Goal: Navigation & Orientation: Find specific page/section

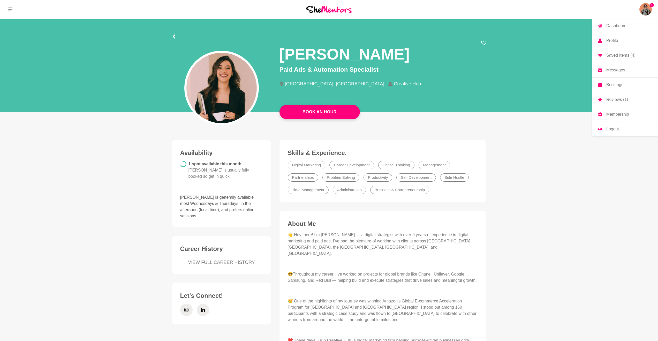
click at [641, 10] on img at bounding box center [645, 9] width 12 height 12
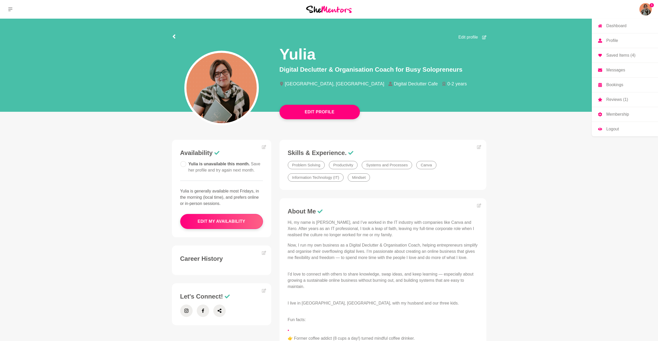
click at [614, 100] on p "Reviews (1)" at bounding box center [617, 99] width 22 height 4
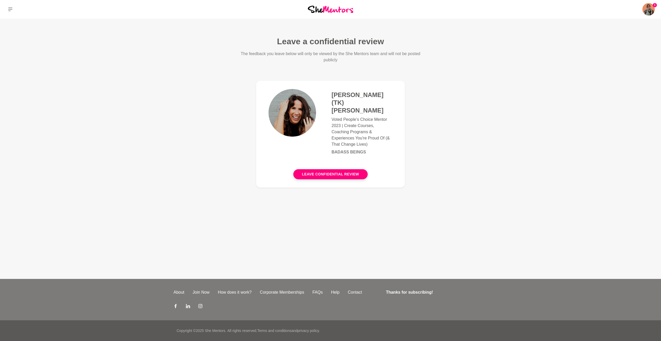
click at [656, 8] on div "1 Dashboard Profile Saved Items (4) Messages Bookings Reviews (1) Membership Lo…" at bounding box center [551, 9] width 220 height 19
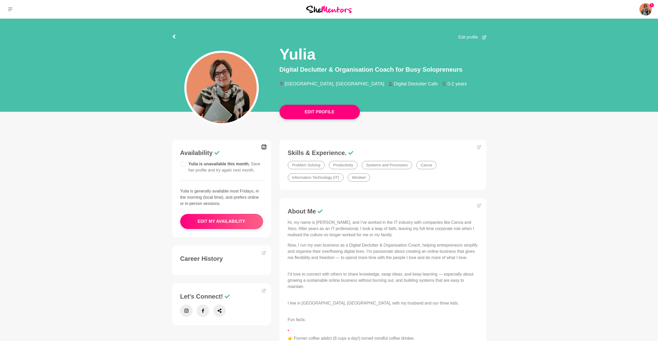
click at [263, 145] on icon at bounding box center [263, 147] width 4 height 4
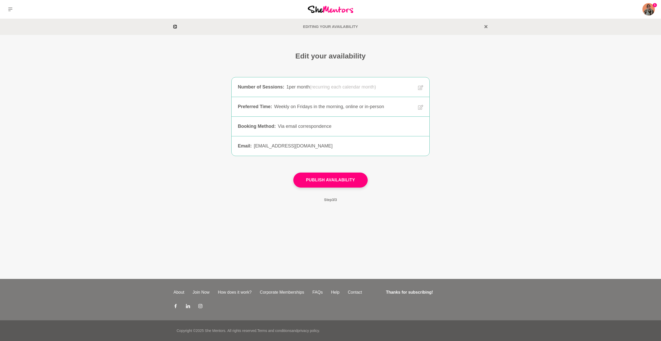
click at [175, 27] on icon at bounding box center [175, 26] width 2 height 3
